Goal: Information Seeking & Learning: Learn about a topic

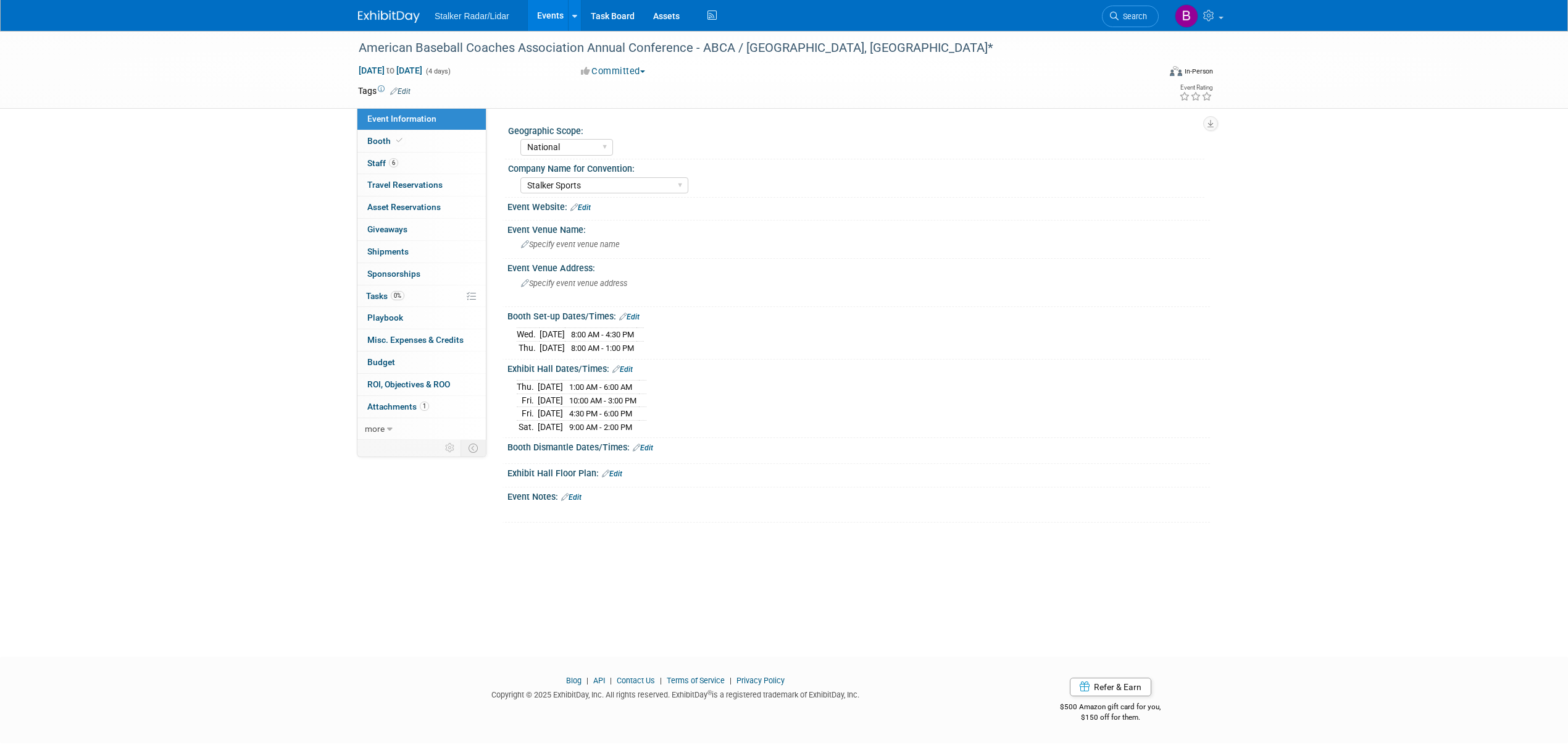
select select "National"
select select "Stalker Sports"
click at [1135, 24] on link "Search" at bounding box center [1130, 16] width 57 height 21
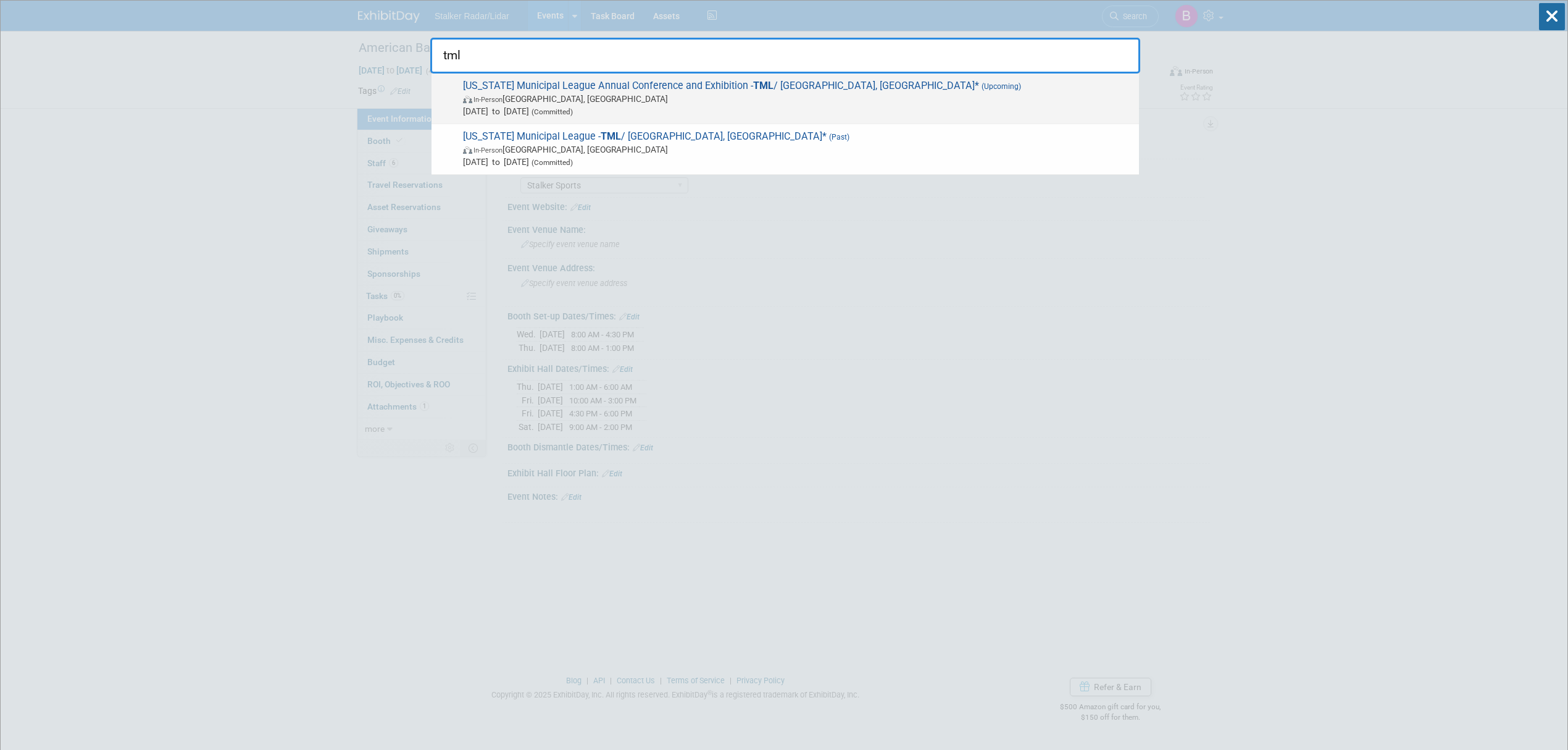
type input "tml"
click at [699, 100] on span "In-Person [GEOGRAPHIC_DATA], [GEOGRAPHIC_DATA]" at bounding box center [798, 98] width 669 height 12
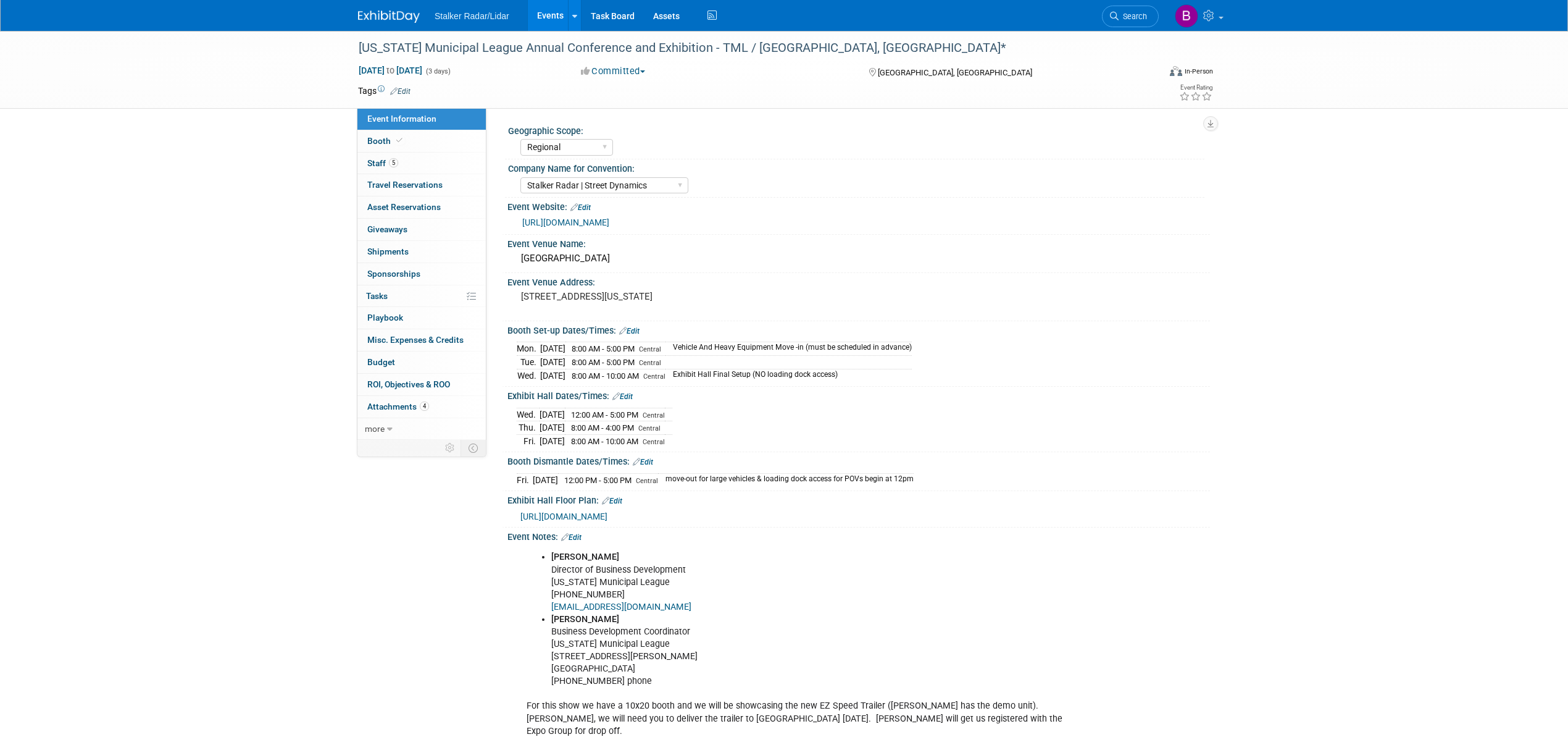
select select "Regional"
select select "Stalker Radar | Street Dynamics"
click at [381, 140] on span "Booth" at bounding box center [386, 141] width 37 height 10
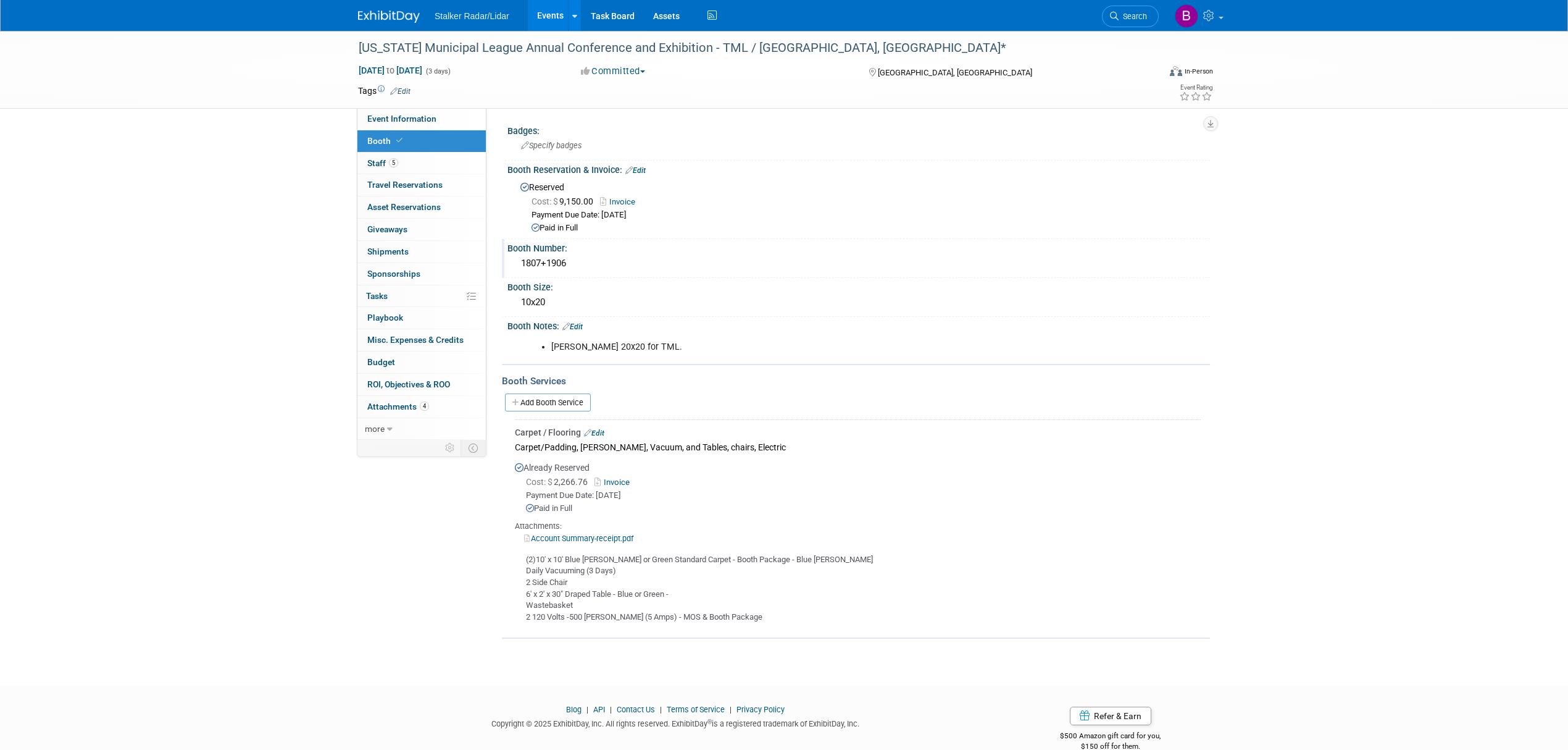
drag, startPoint x: 577, startPoint y: 266, endPoint x: 511, endPoint y: 263, distance: 66.1
click at [511, 263] on div "1807+1906" at bounding box center [859, 264] width 703 height 21
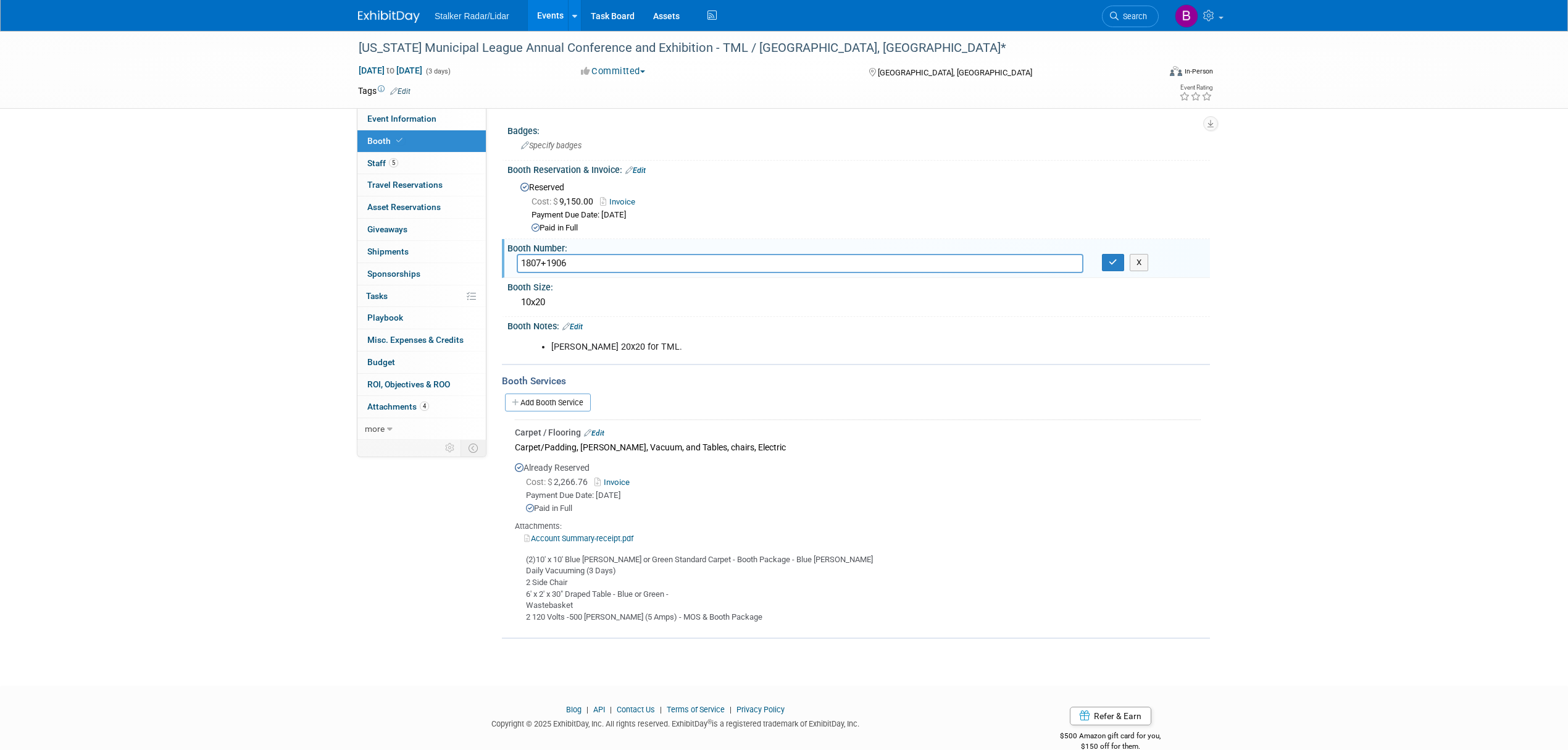
drag, startPoint x: 581, startPoint y: 262, endPoint x: 507, endPoint y: 262, distance: 74.0
click at [507, 262] on div "1807+1906" at bounding box center [800, 263] width 585 height 20
click at [1109, 260] on icon "button" at bounding box center [1112, 262] width 8 height 8
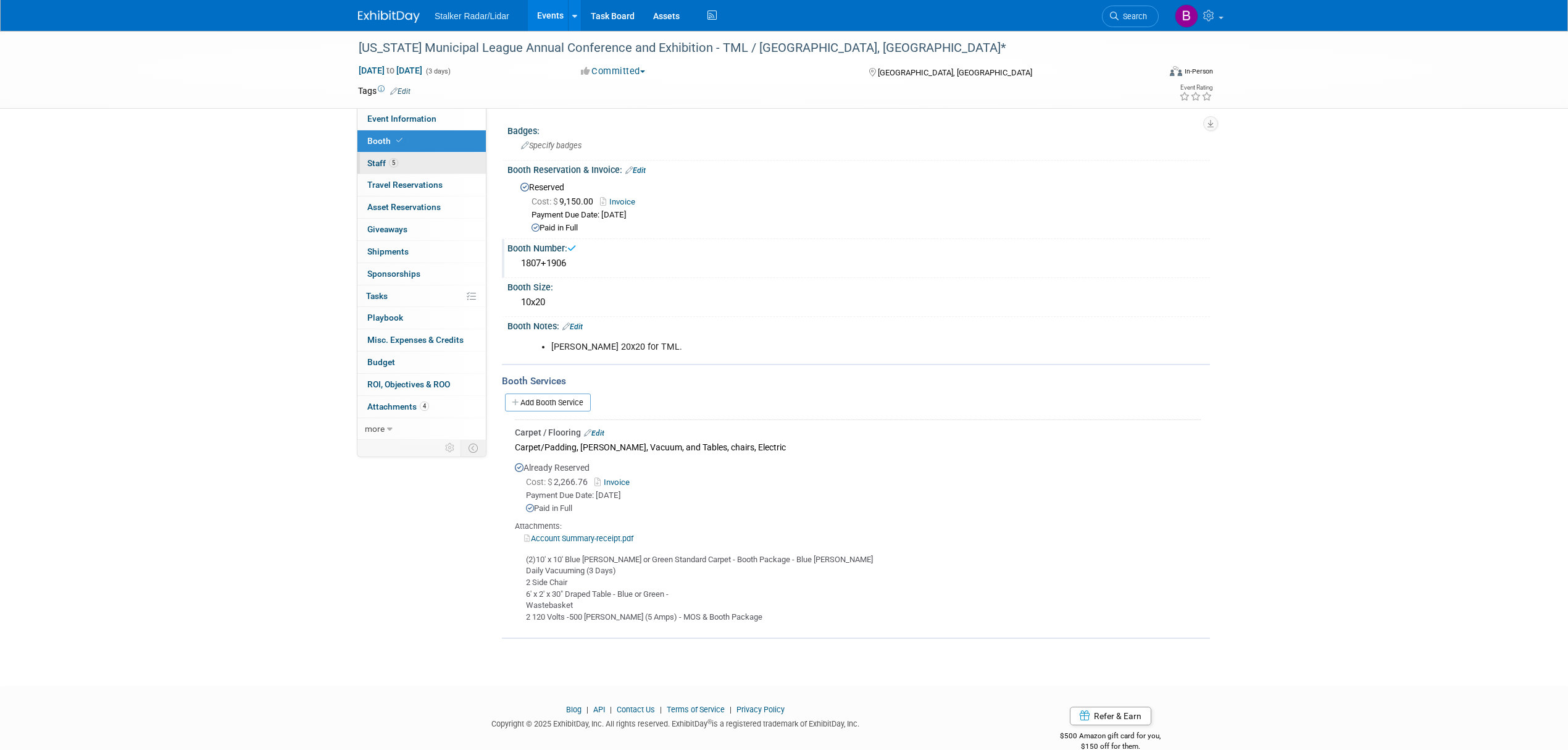
click at [385, 160] on span "Staff 5" at bounding box center [382, 163] width 31 height 10
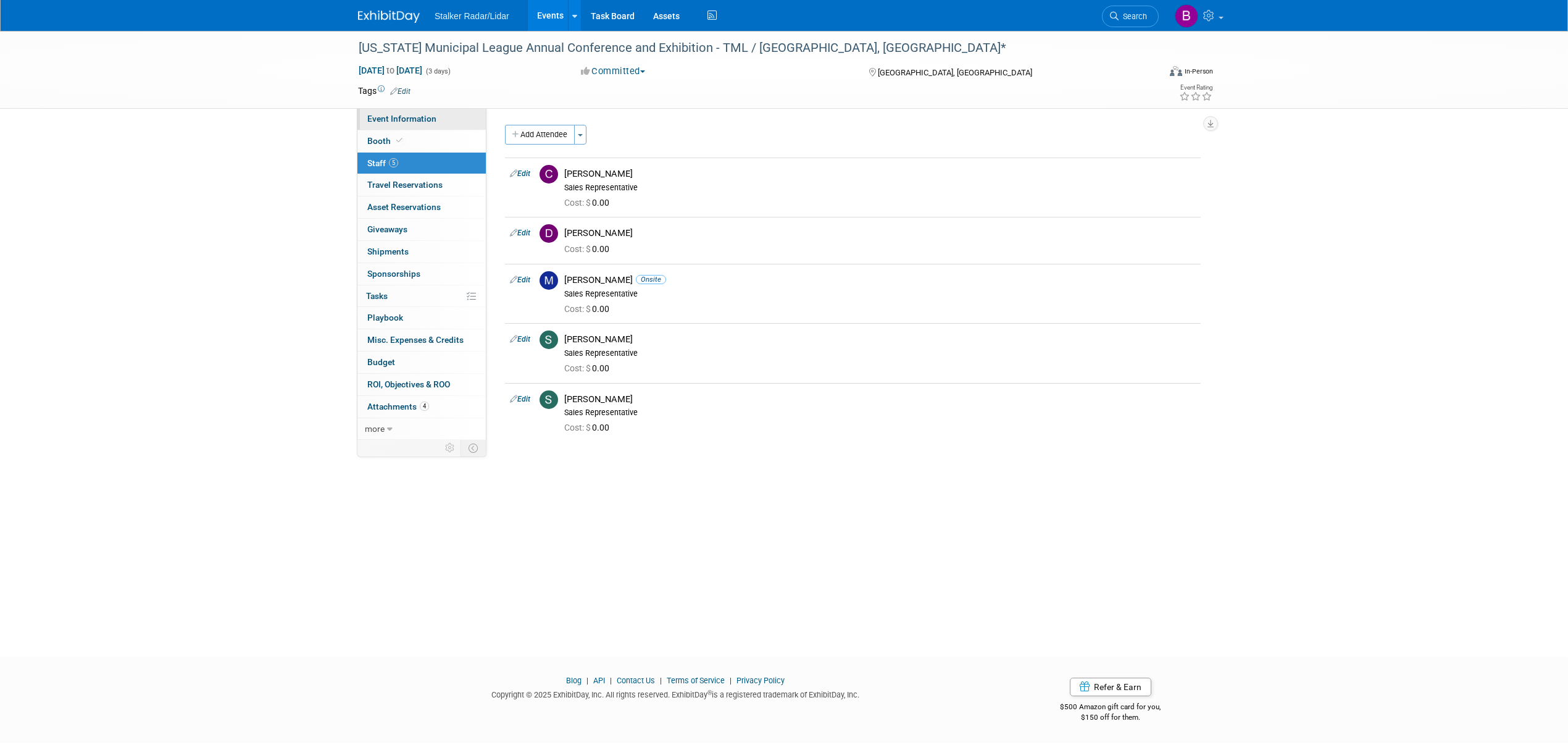
click at [392, 124] on link "Event Information" at bounding box center [421, 118] width 129 height 21
select select "Regional"
select select "Stalker Radar | Street Dynamics"
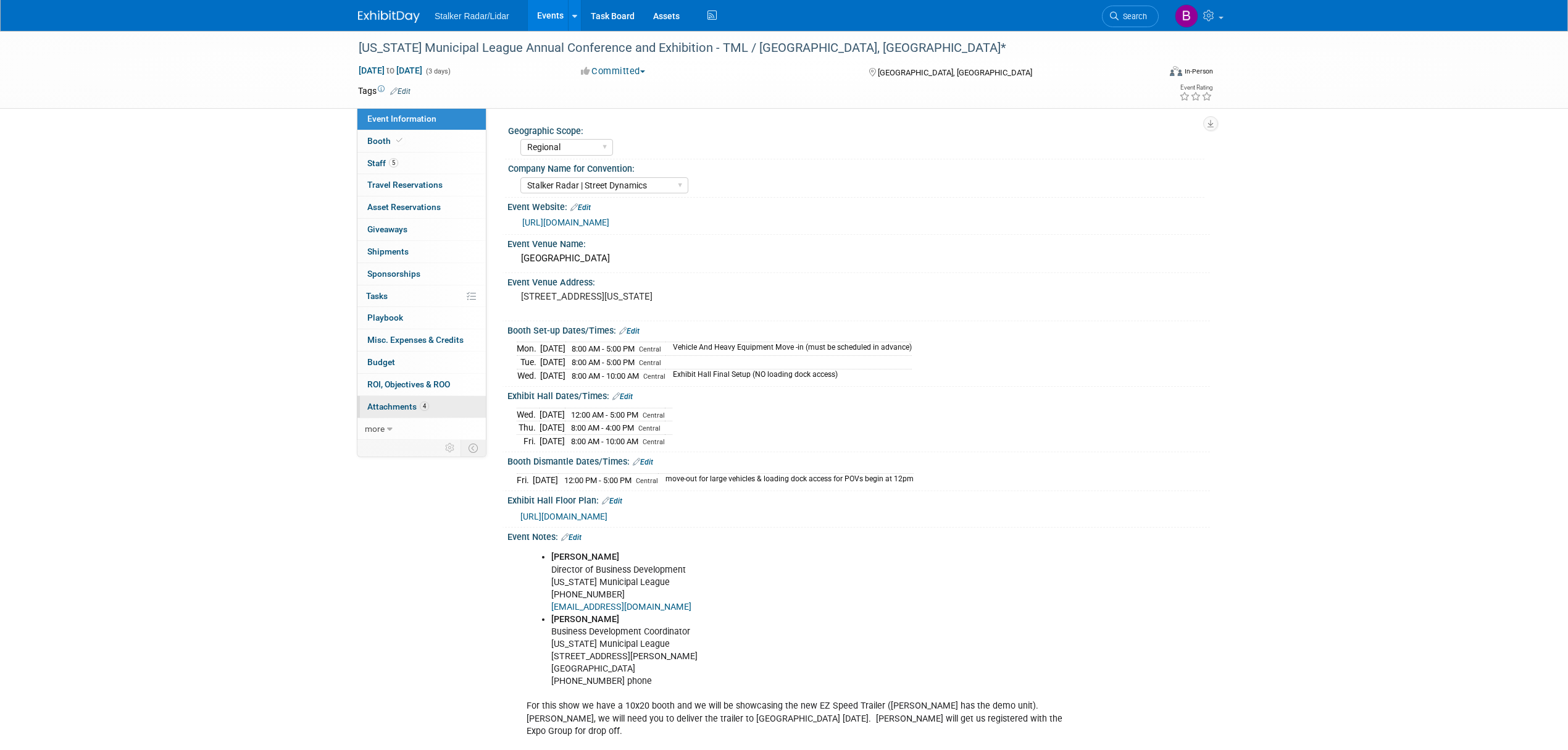
click at [413, 407] on span "Attachments 4" at bounding box center [398, 406] width 62 height 10
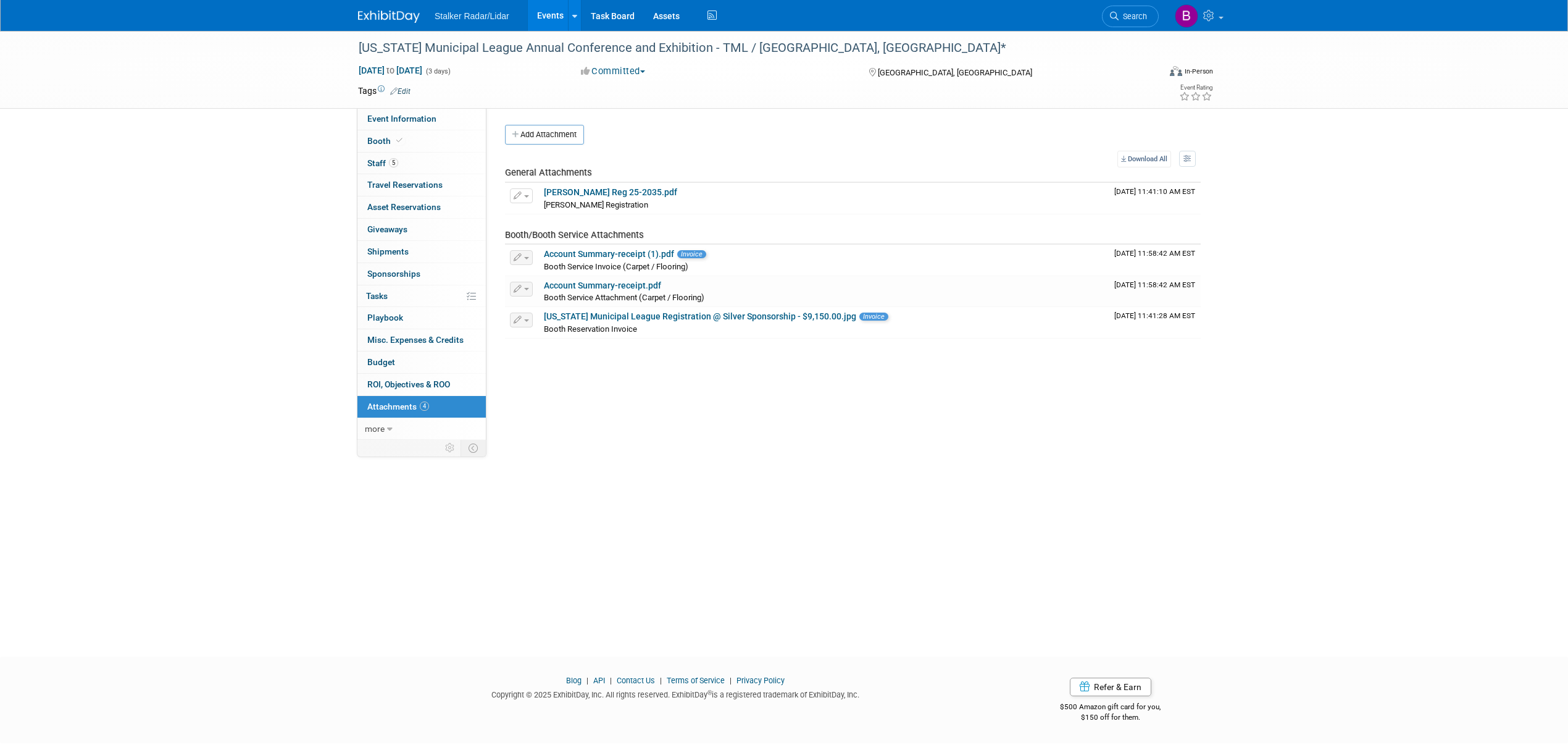
click at [425, 405] on span "4" at bounding box center [424, 406] width 9 height 9
click at [425, 381] on link "0 ROI, Objectives & ROO 0" at bounding box center [421, 384] width 129 height 21
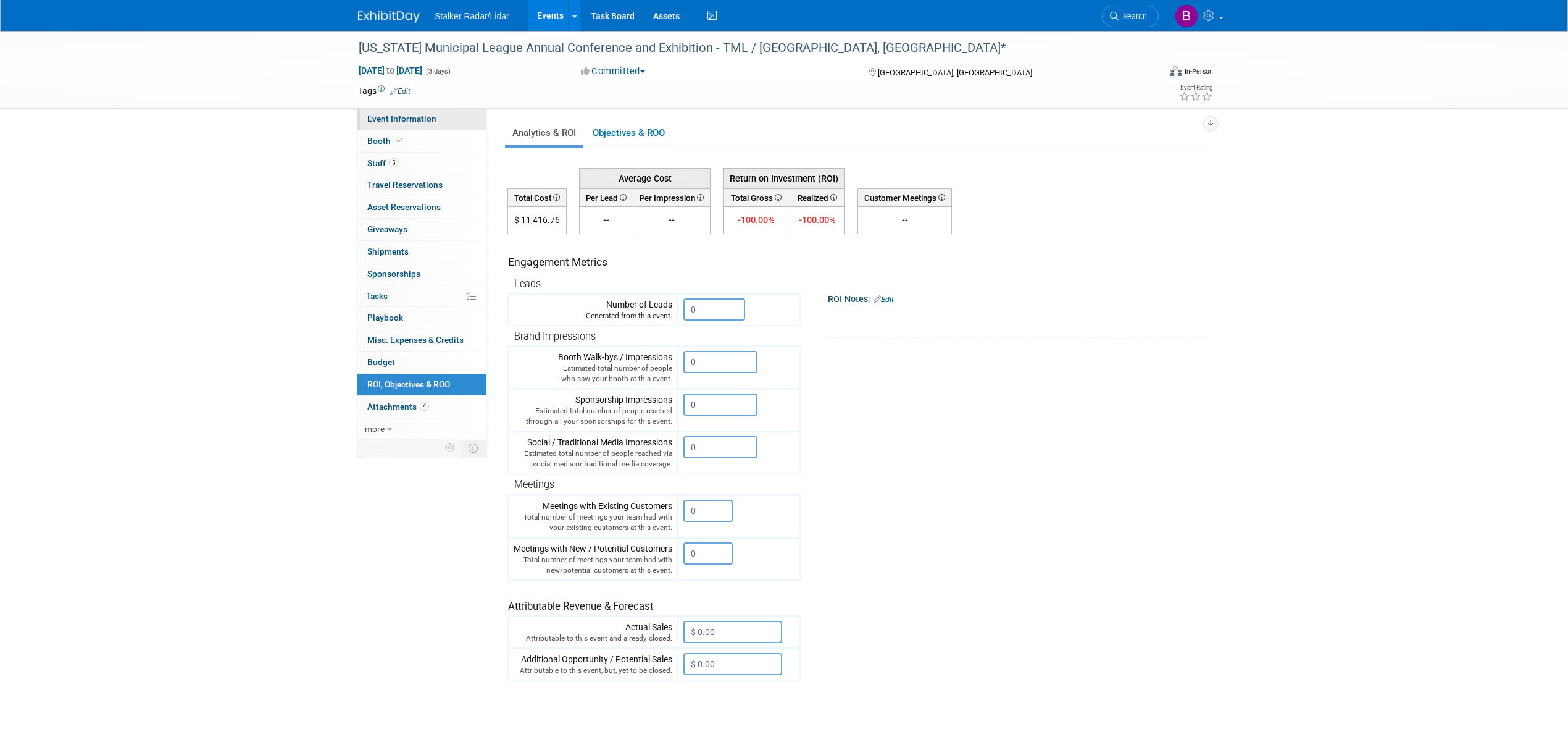
click at [425, 119] on span "Event Information" at bounding box center [402, 118] width 69 height 10
select select "Regional"
select select "Stalker Radar | Street Dynamics"
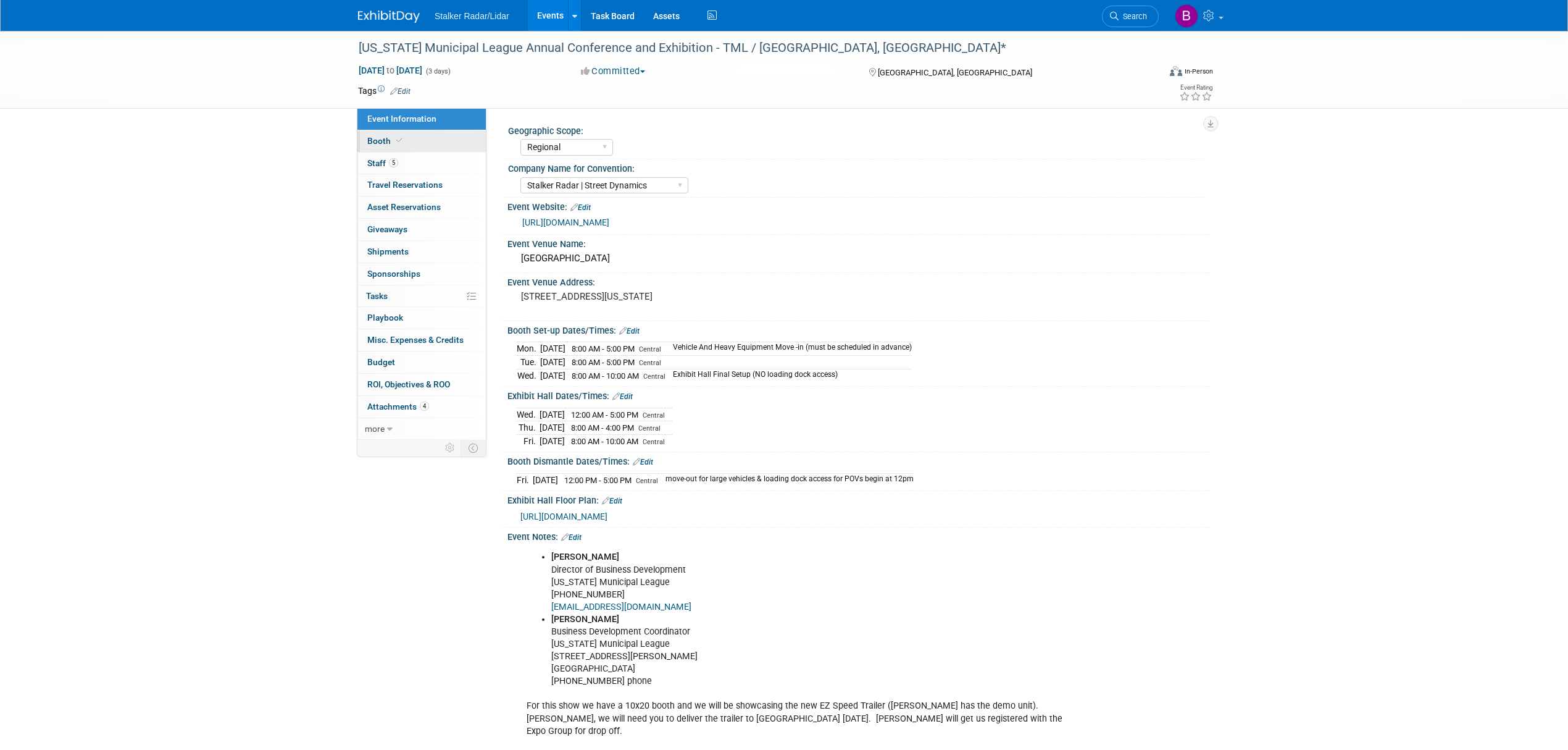
click at [406, 136] on link "Booth" at bounding box center [421, 141] width 129 height 21
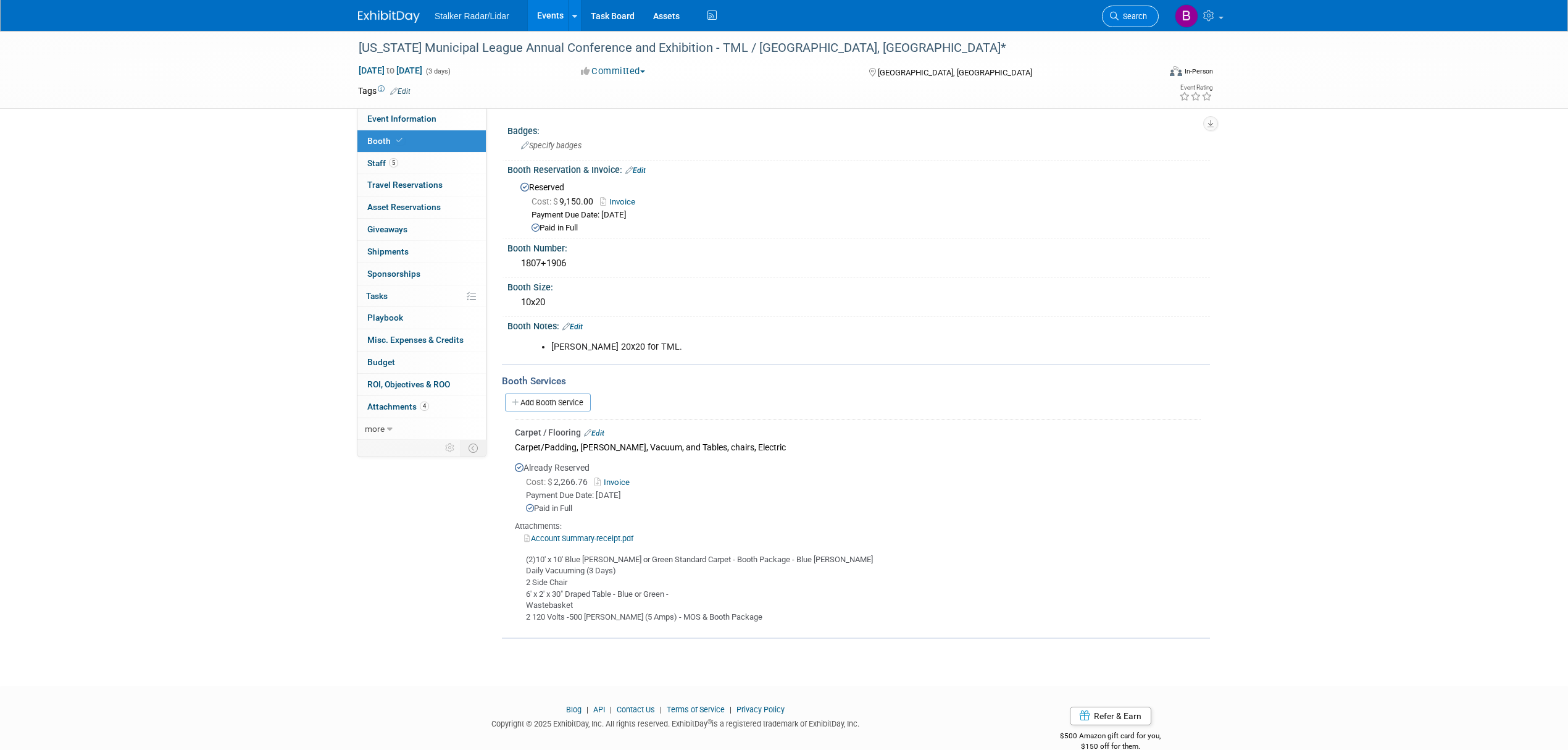
click at [1120, 16] on span "Search" at bounding box center [1133, 17] width 28 height 9
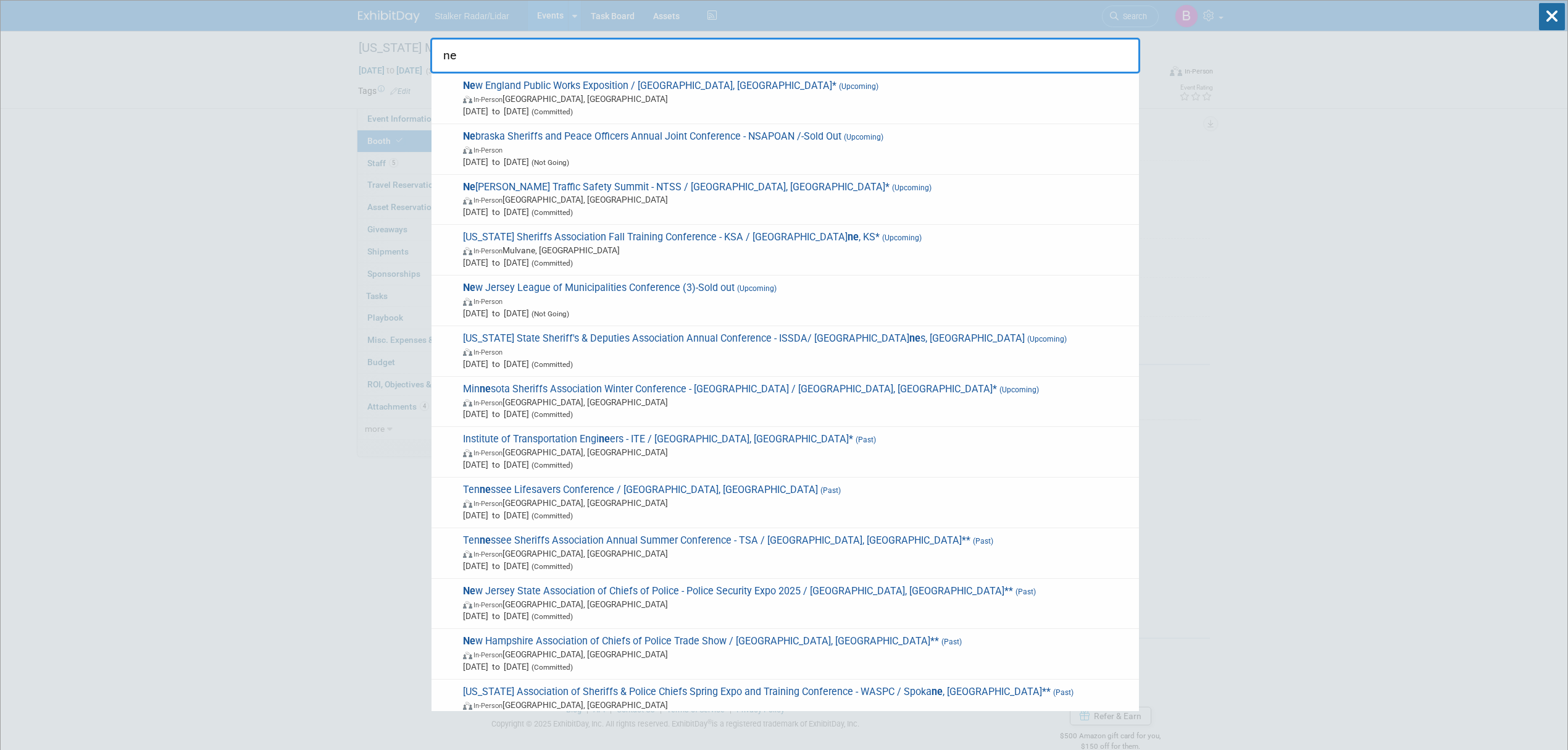
drag, startPoint x: 487, startPoint y: 55, endPoint x: 401, endPoint y: 54, distance: 86.0
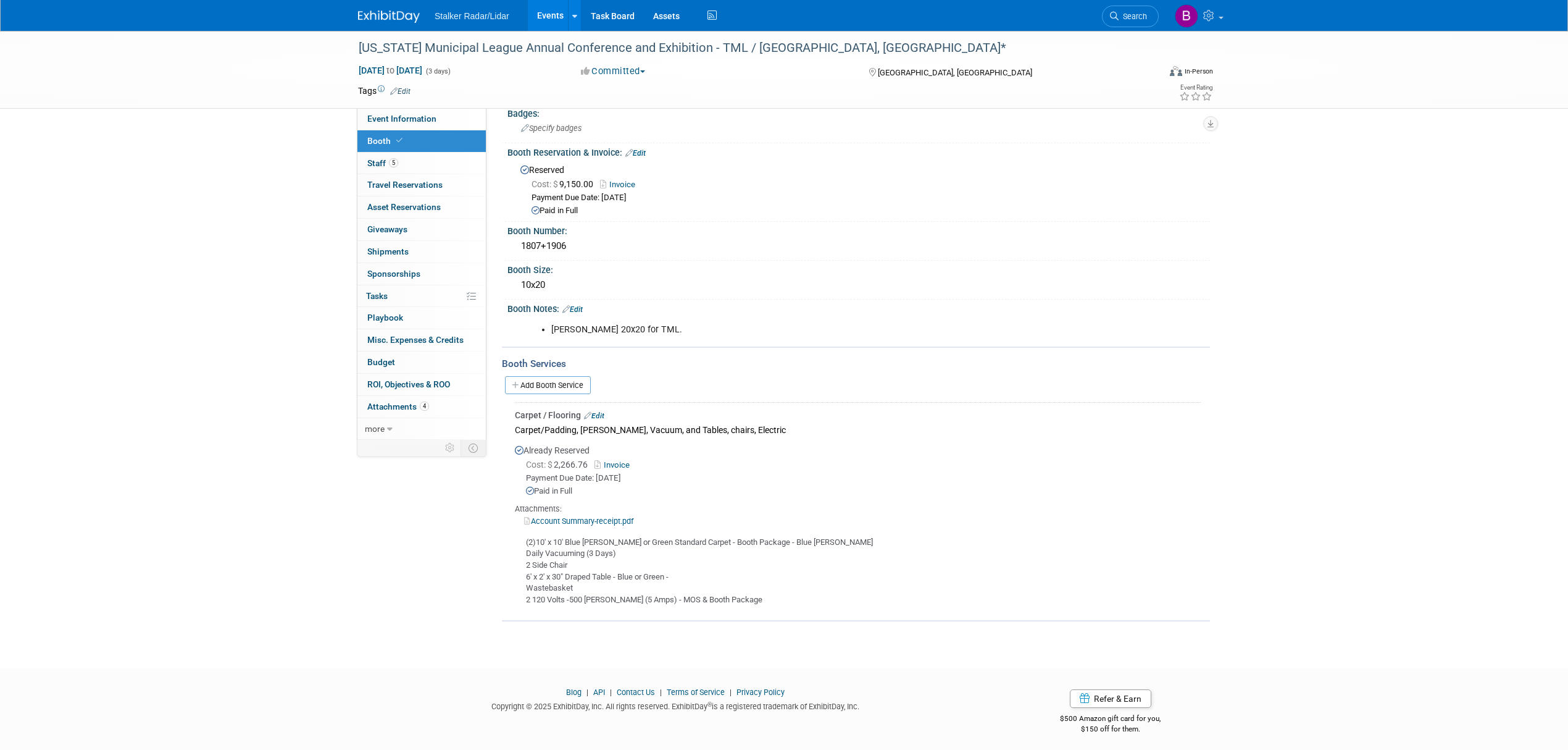
scroll to position [18, 0]
click at [1135, 16] on span "Search" at bounding box center [1133, 17] width 28 height 9
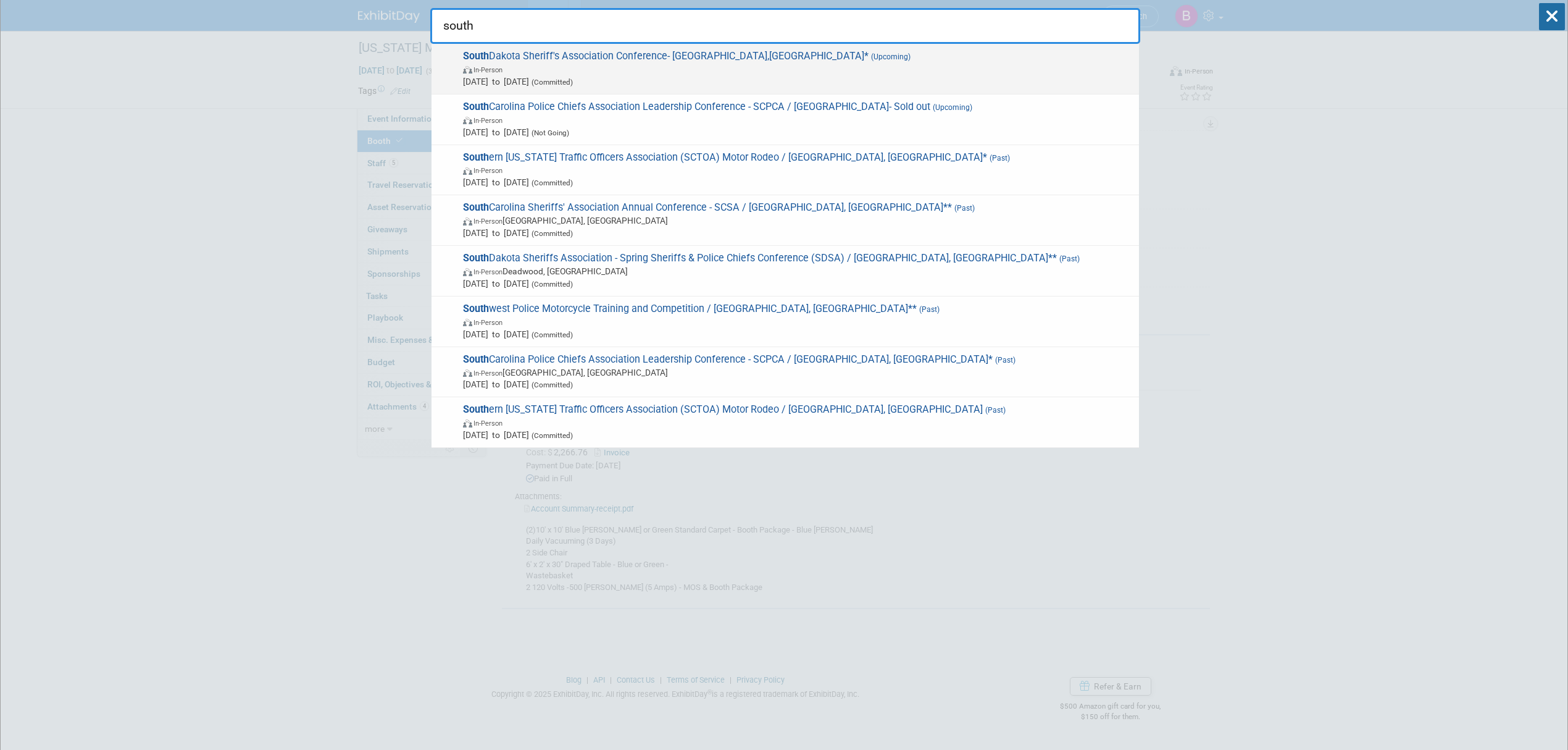
scroll to position [0, 0]
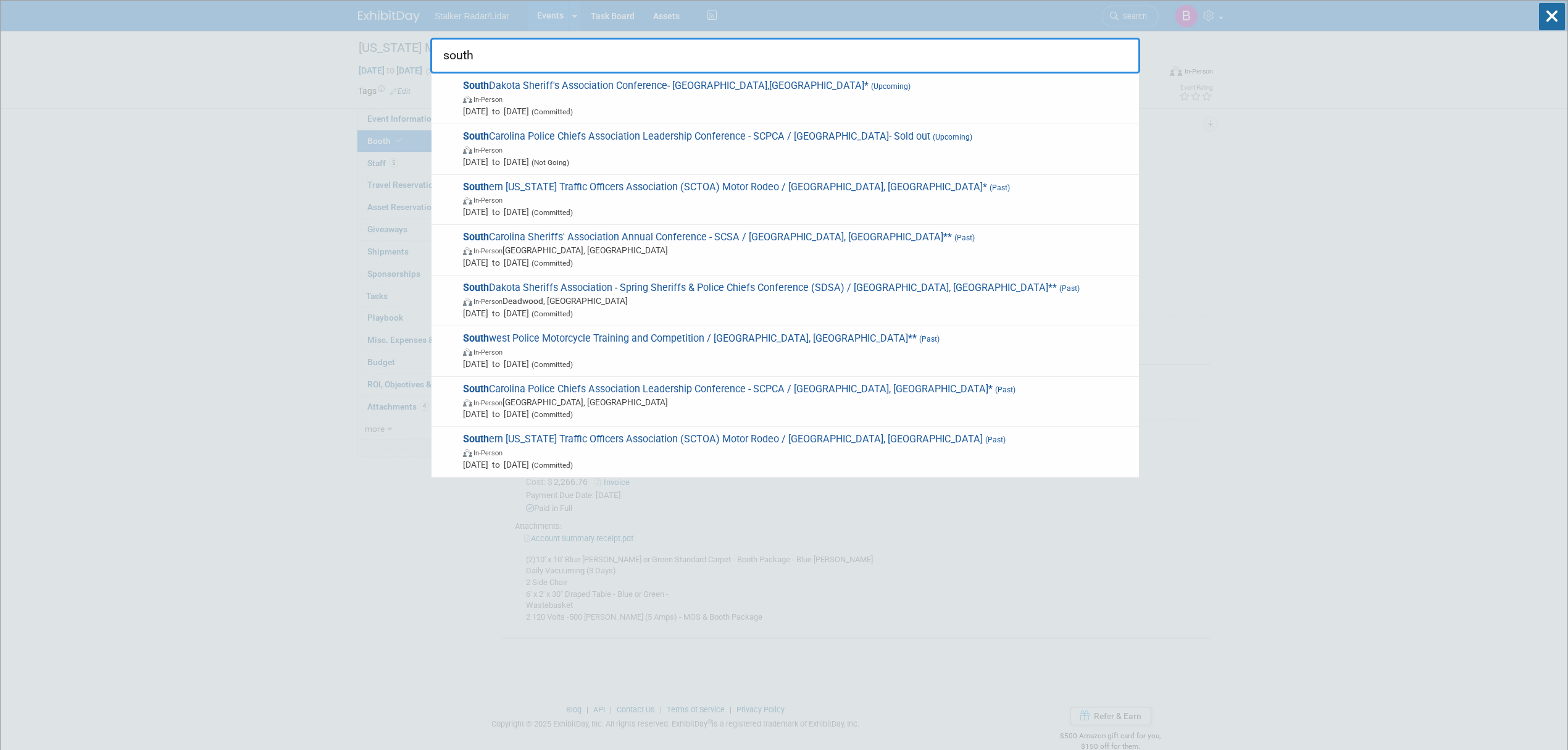
type input "south"
drag, startPoint x: 536, startPoint y: 58, endPoint x: 361, endPoint y: 60, distance: 175.0
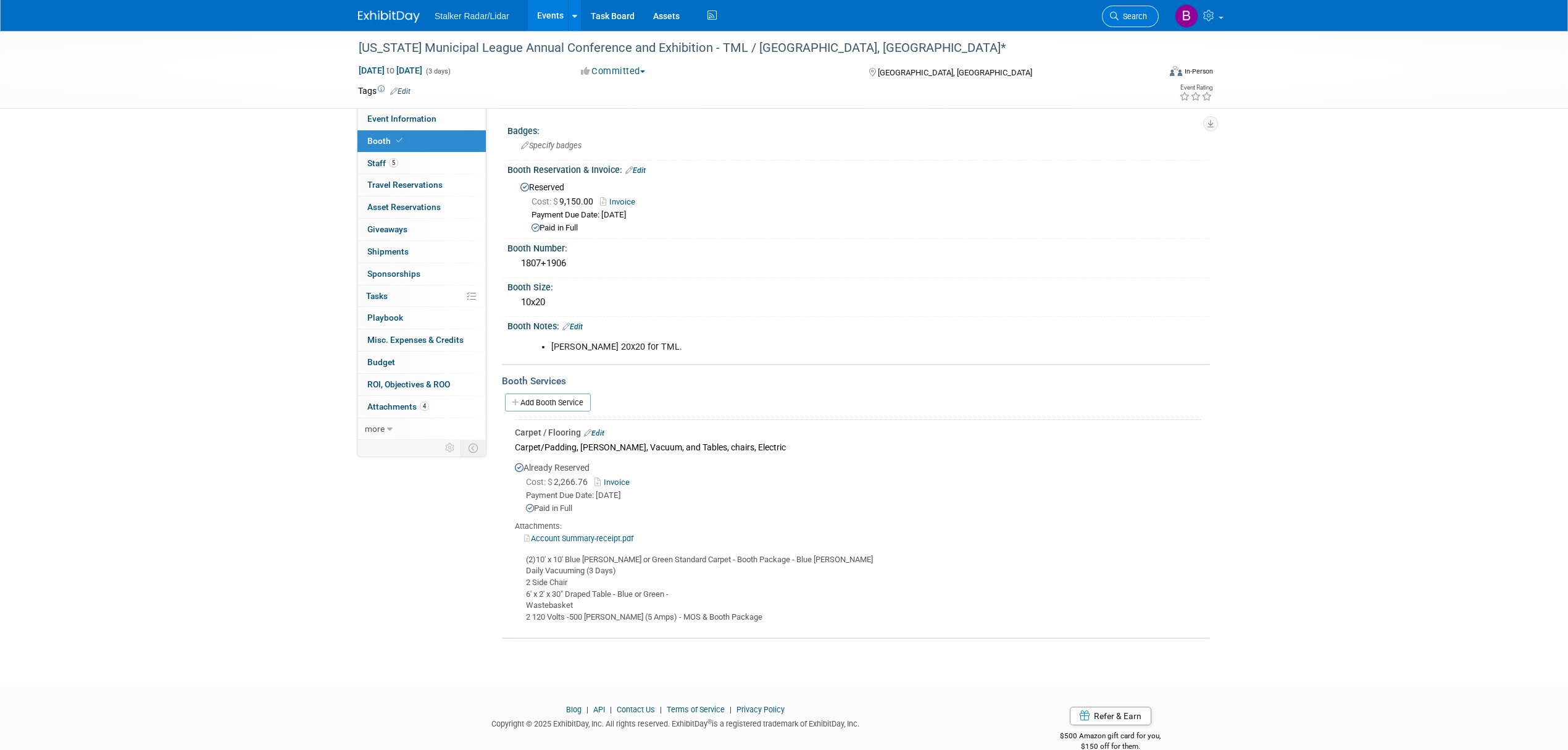
click at [1122, 22] on link "Search" at bounding box center [1130, 16] width 57 height 21
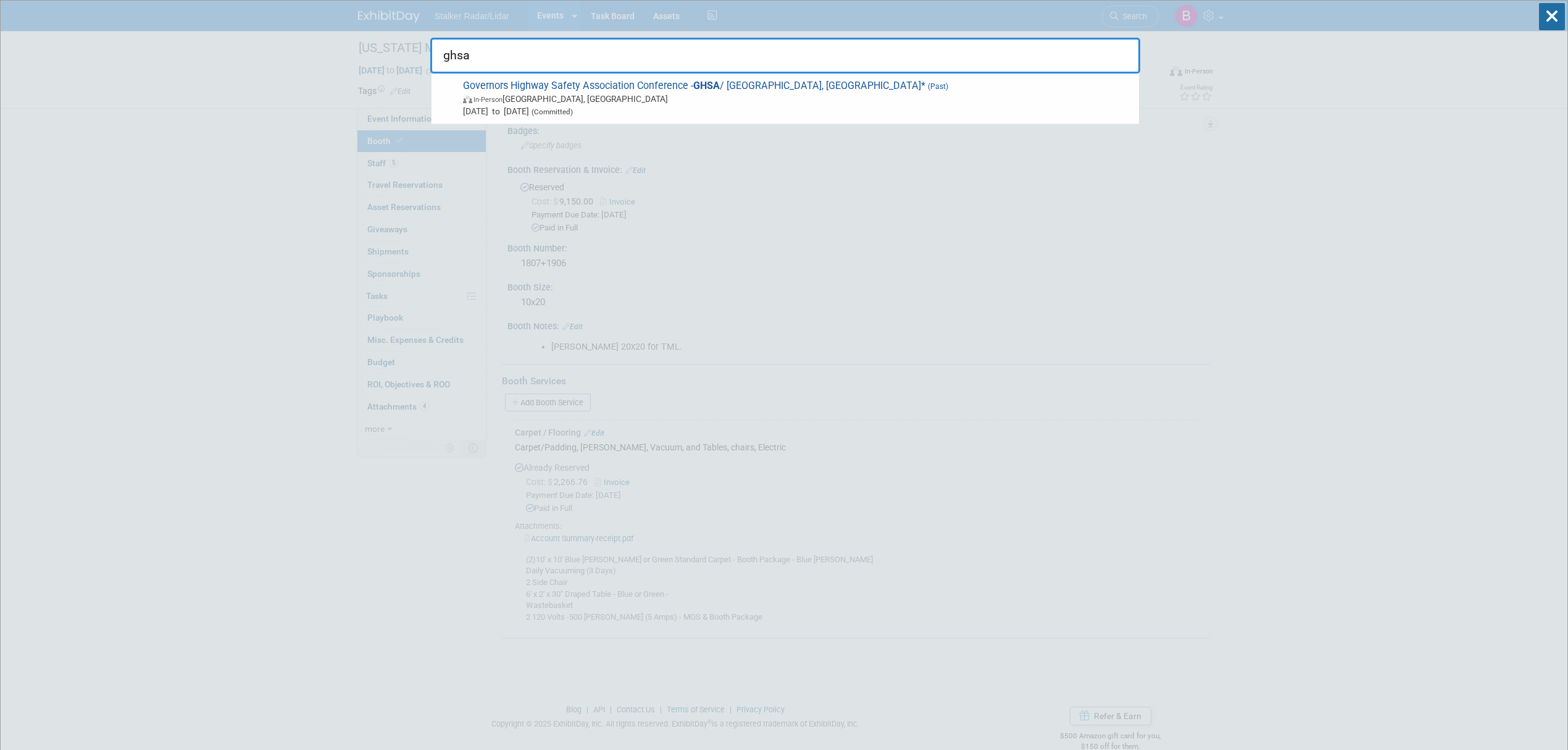
type input "ghsa"
drag, startPoint x: 534, startPoint y: 60, endPoint x: 406, endPoint y: 55, distance: 128.1
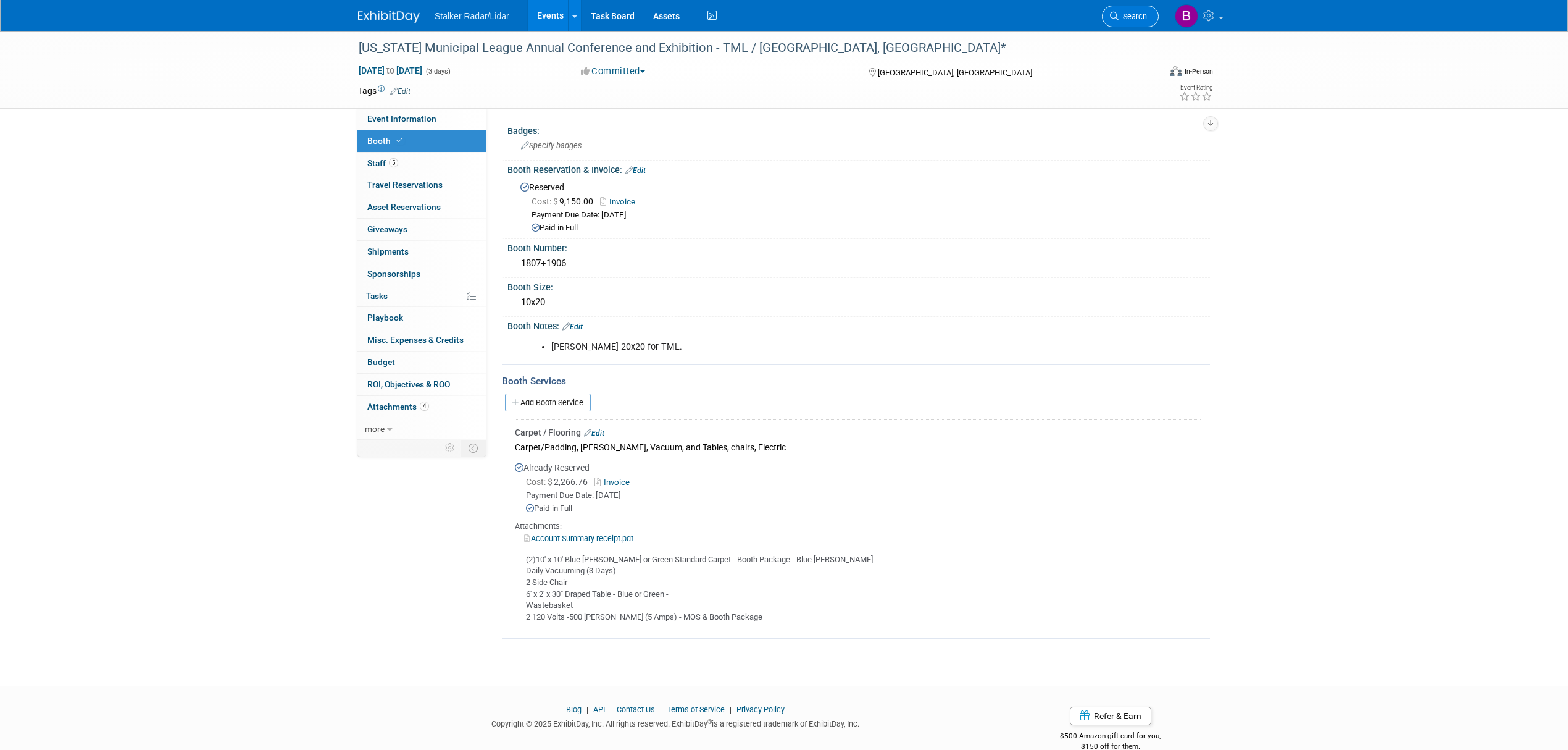
click at [1120, 12] on span "Search" at bounding box center [1133, 17] width 28 height 9
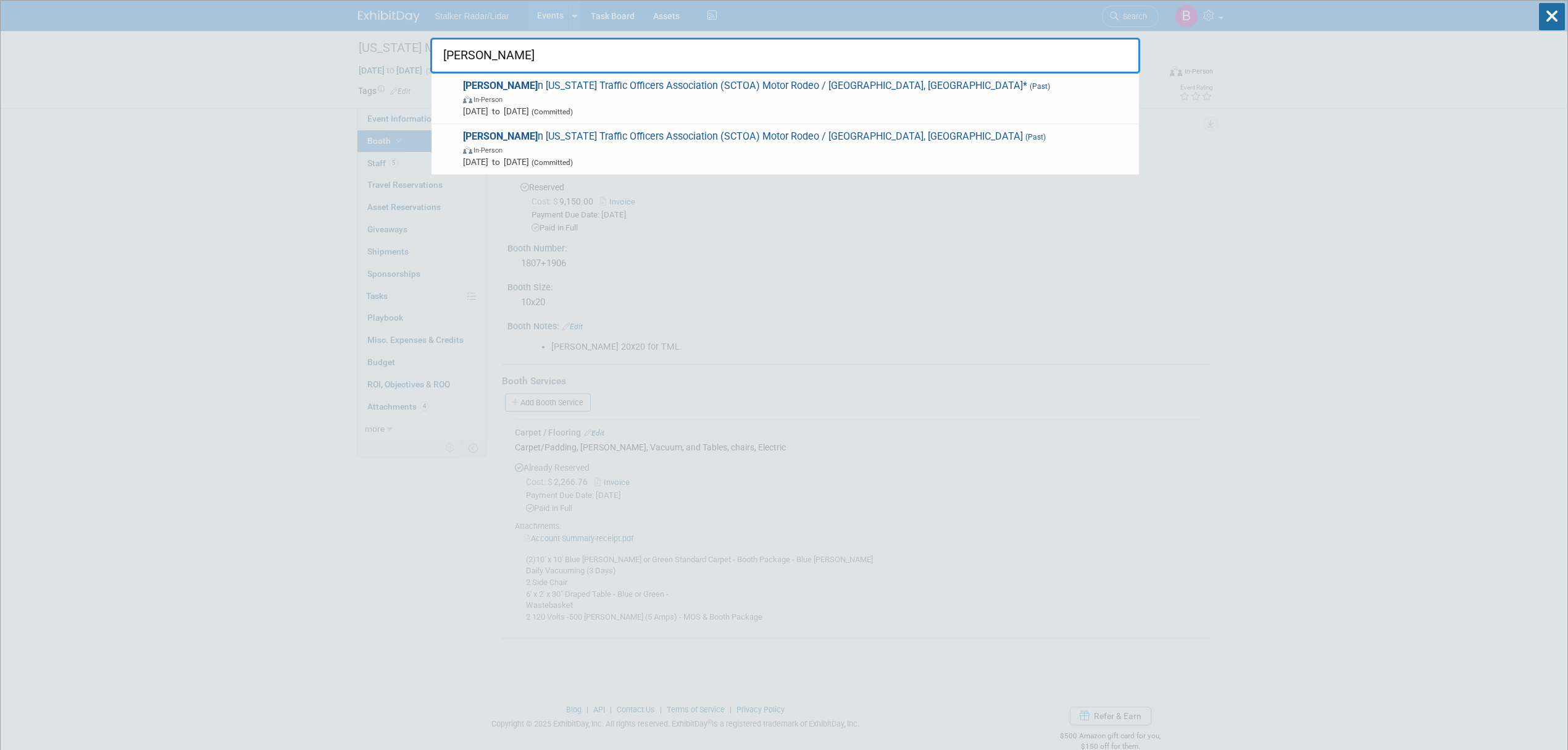
drag, startPoint x: 503, startPoint y: 55, endPoint x: 337, endPoint y: 56, distance: 166.0
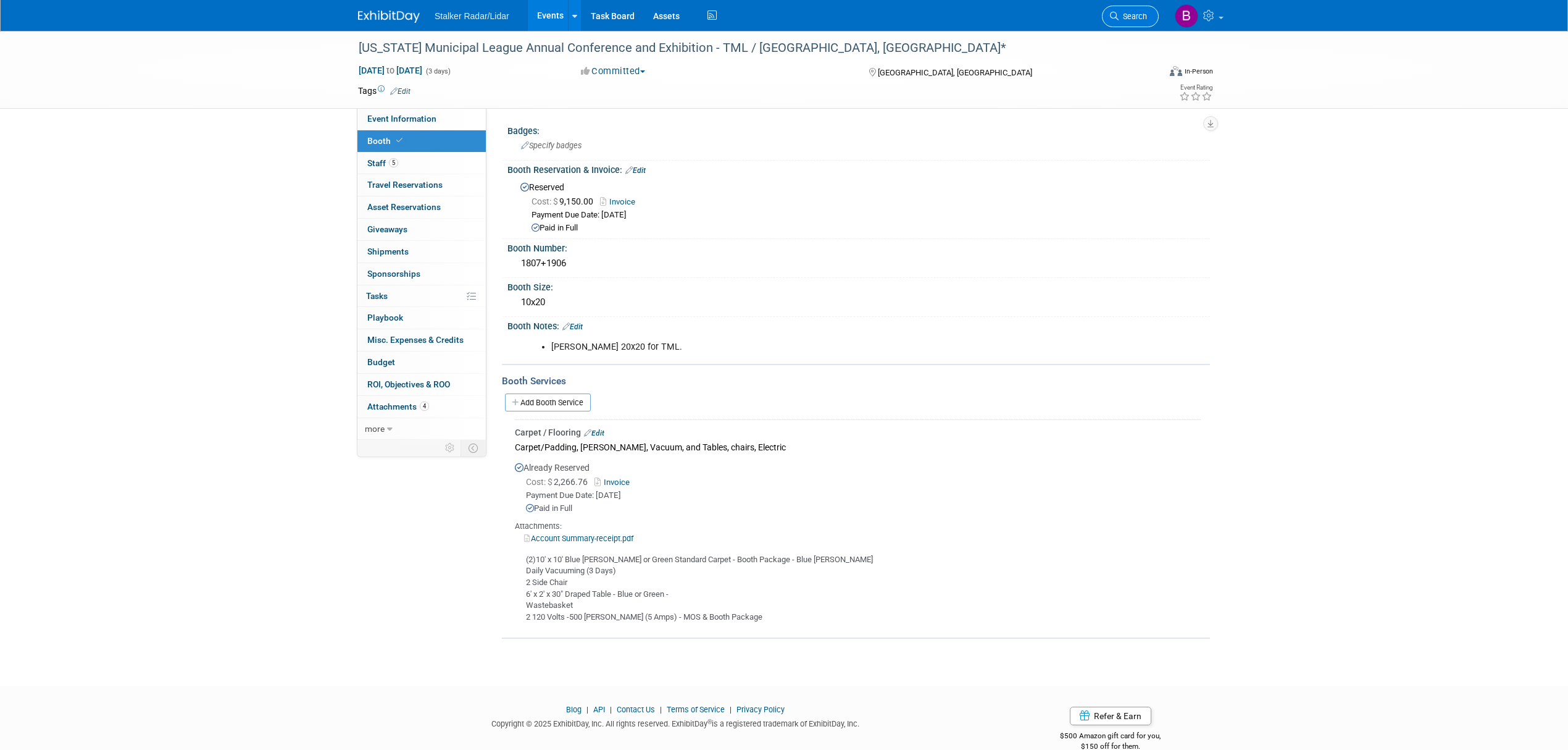
click at [1130, 21] on link "Search" at bounding box center [1130, 16] width 57 height 21
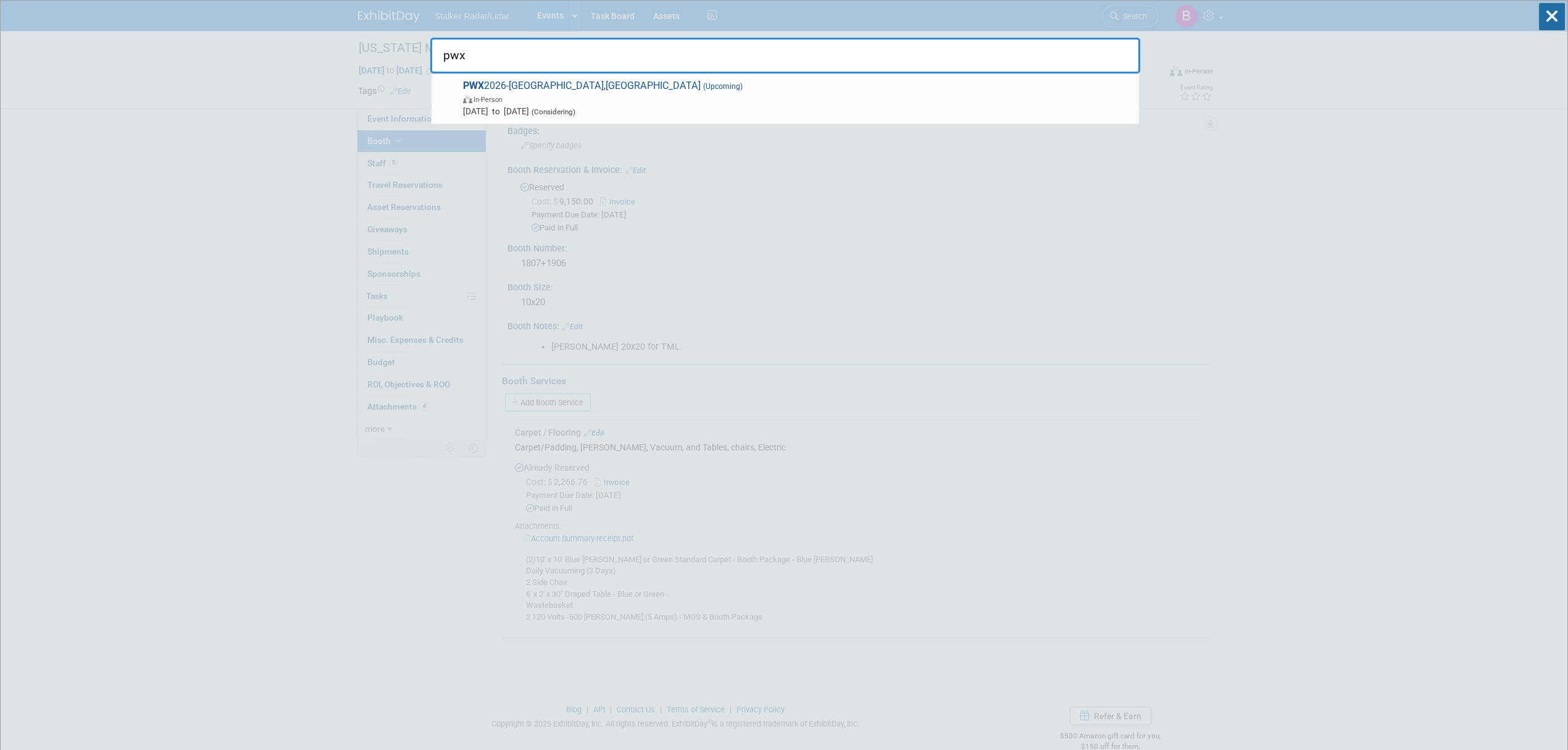
type input "pwx"
